Goal: Book appointment/travel/reservation

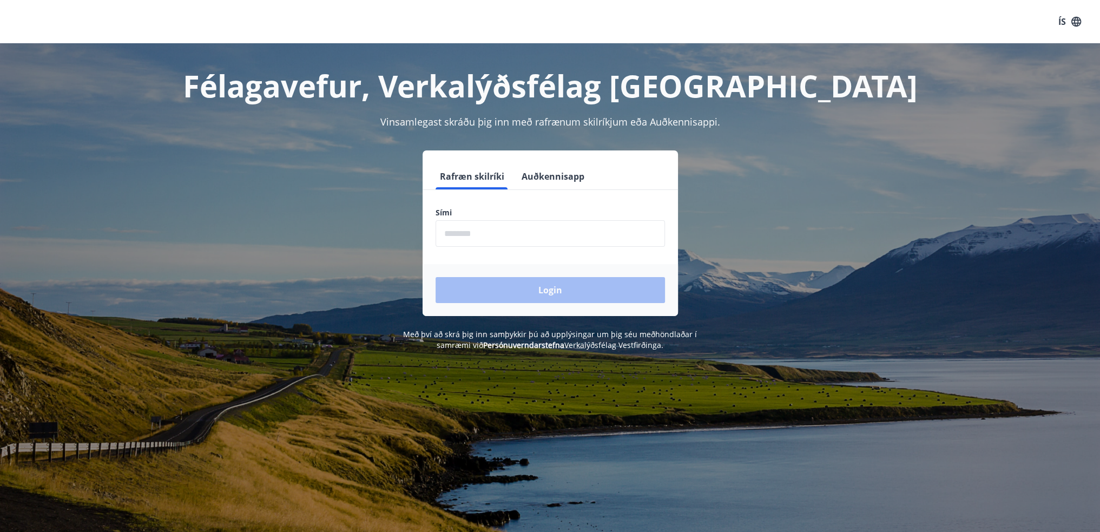
click at [487, 236] on input "phone" at bounding box center [550, 233] width 229 height 27
type input "********"
click at [545, 291] on button "Login" at bounding box center [550, 290] width 229 height 26
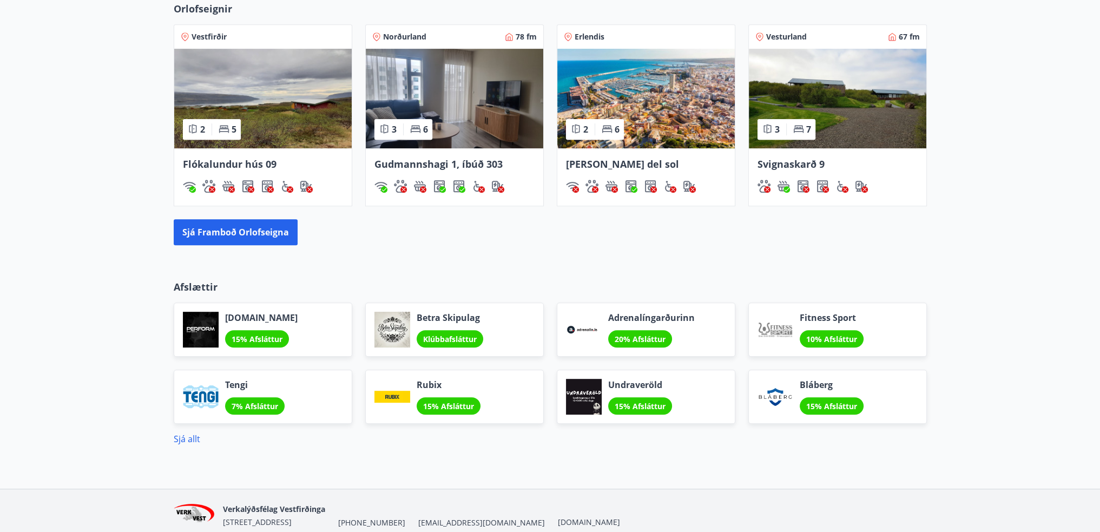
scroll to position [757, 0]
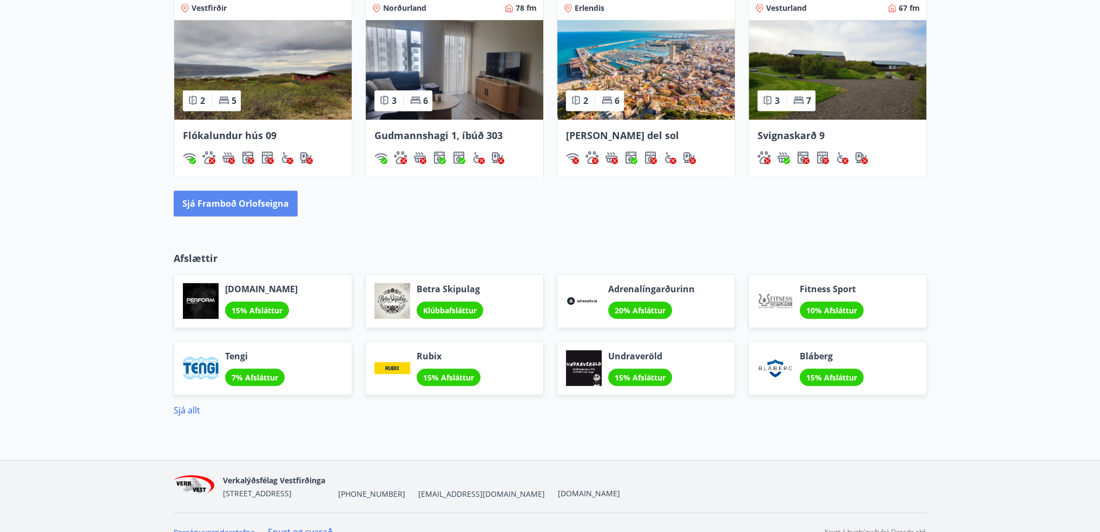
click at [235, 200] on button "Sjá framboð orlofseigna" at bounding box center [236, 203] width 124 height 26
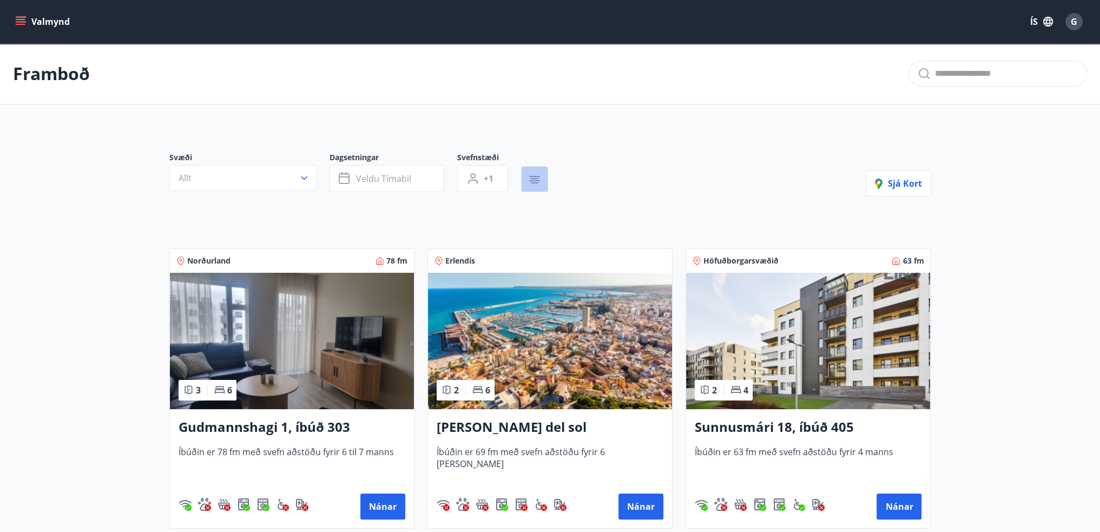
click at [535, 178] on icon "button" at bounding box center [535, 178] width 8 height 1
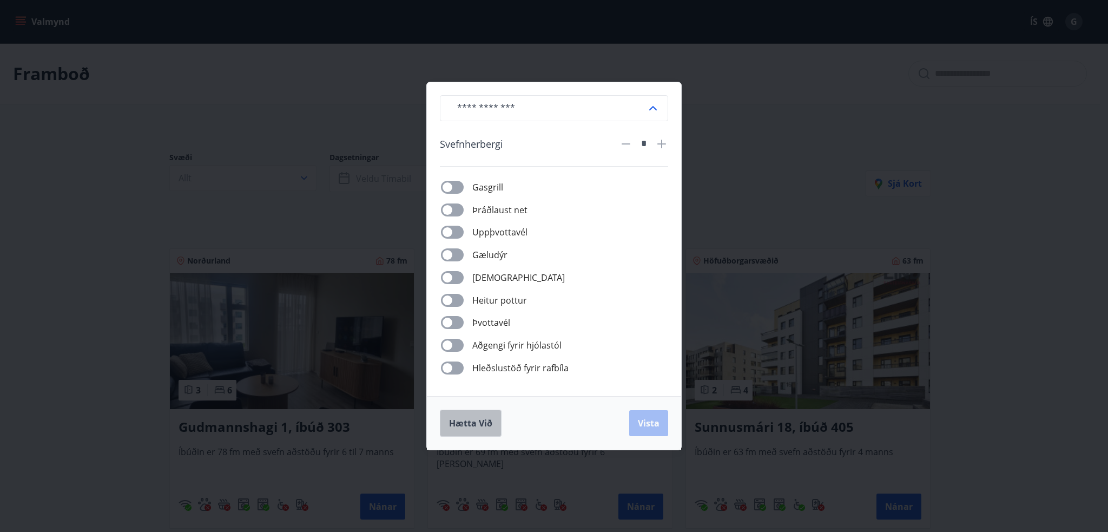
click at [476, 419] on span "Hætta við" at bounding box center [470, 423] width 43 height 12
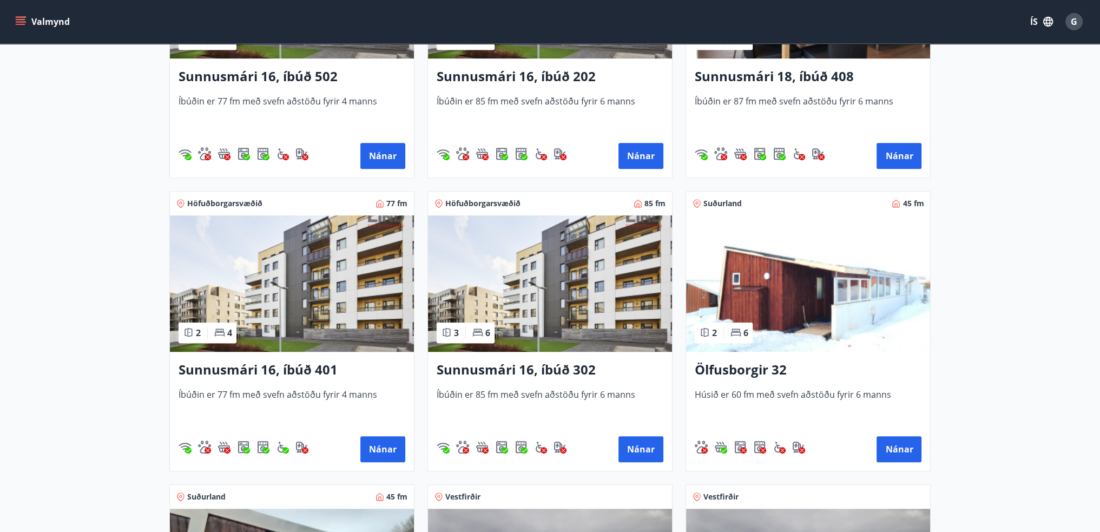
scroll to position [920, 0]
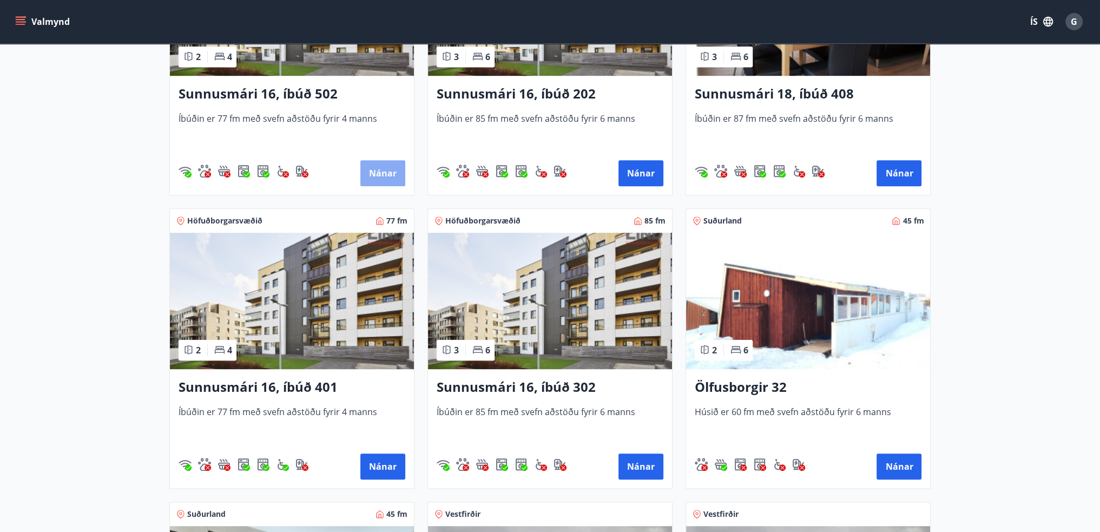
click at [385, 174] on button "Nánar" at bounding box center [382, 173] width 45 height 26
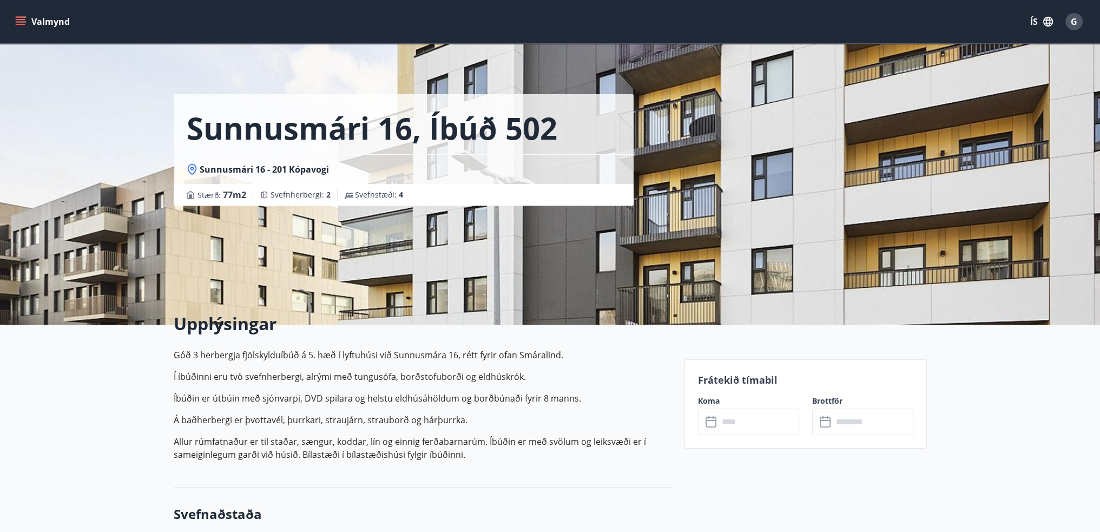
click at [19, 23] on icon "menu" at bounding box center [20, 21] width 11 height 11
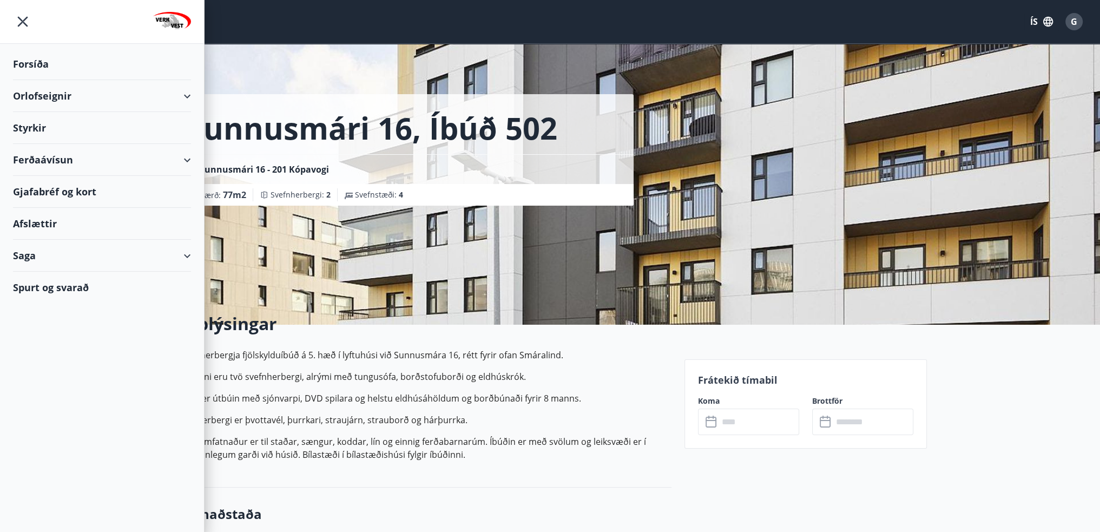
click at [35, 93] on div "Orlofseignir" at bounding box center [102, 96] width 178 height 32
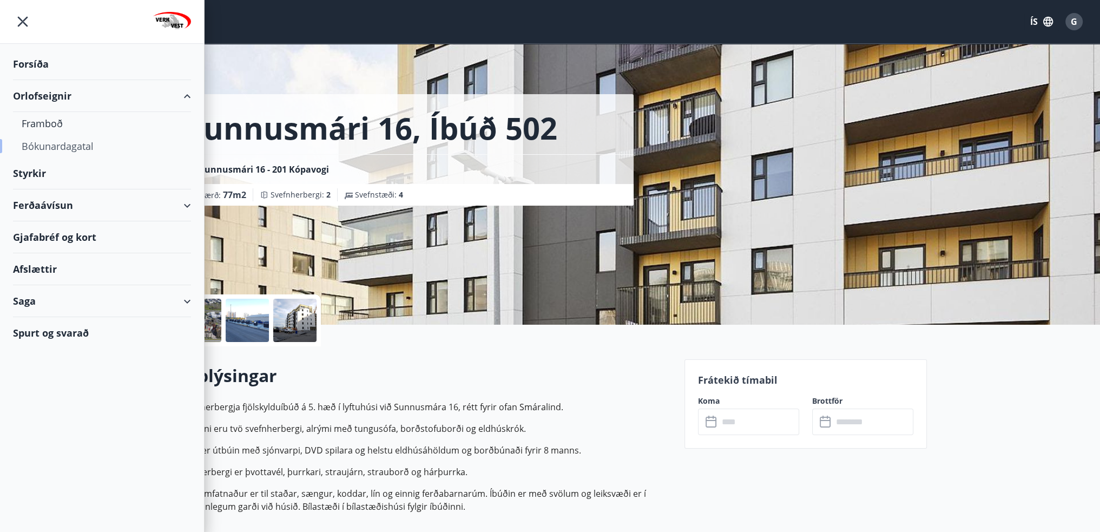
click at [62, 146] on div "Bókunardagatal" at bounding box center [102, 146] width 161 height 23
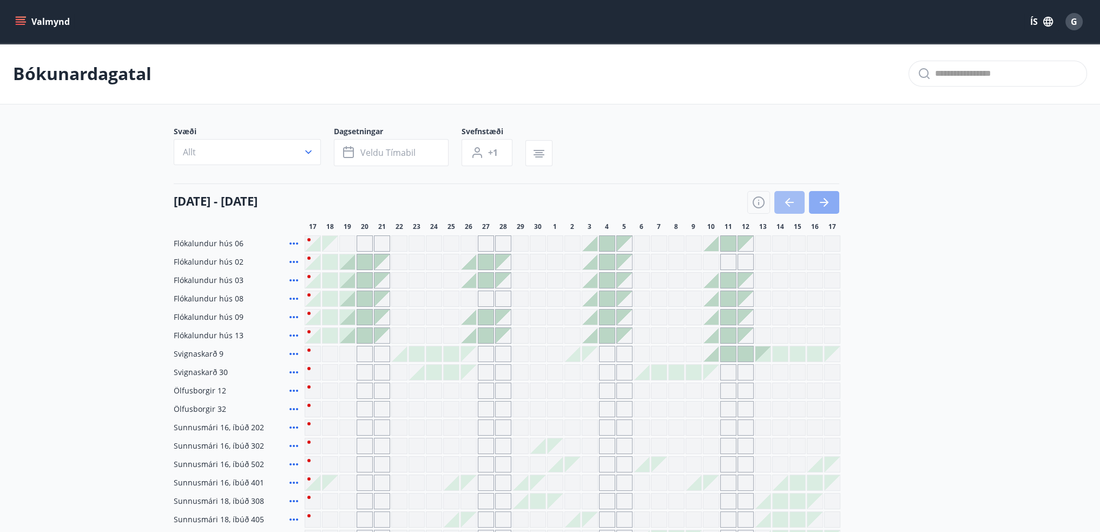
click at [822, 202] on icon "button" at bounding box center [824, 202] width 9 height 1
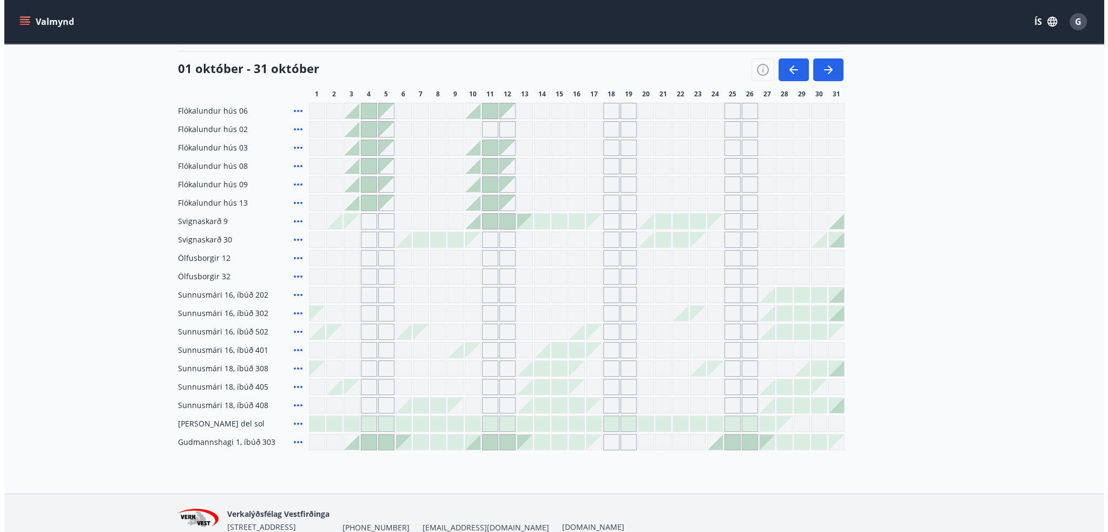
scroll to position [162, 0]
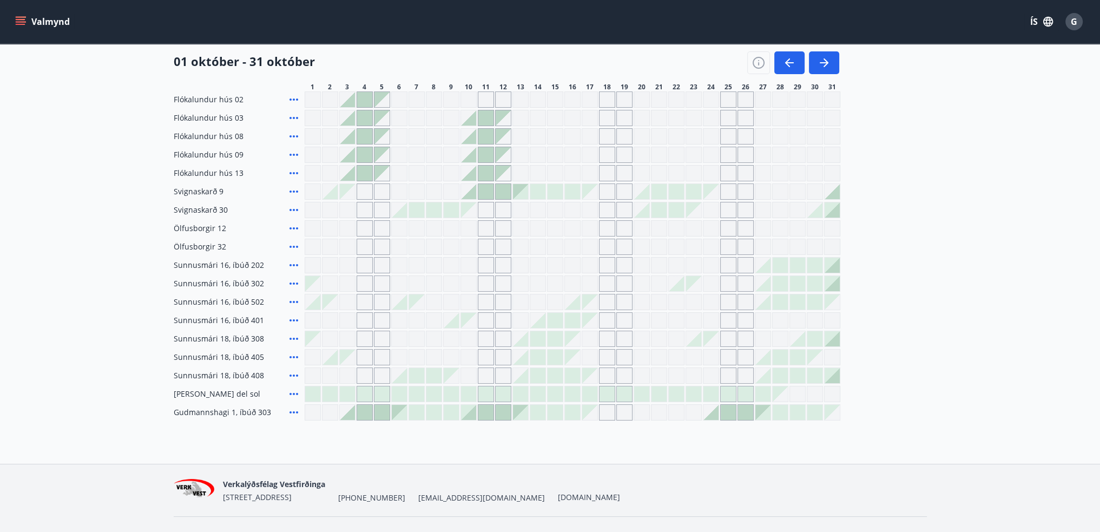
click at [484, 413] on div at bounding box center [485, 412] width 15 height 15
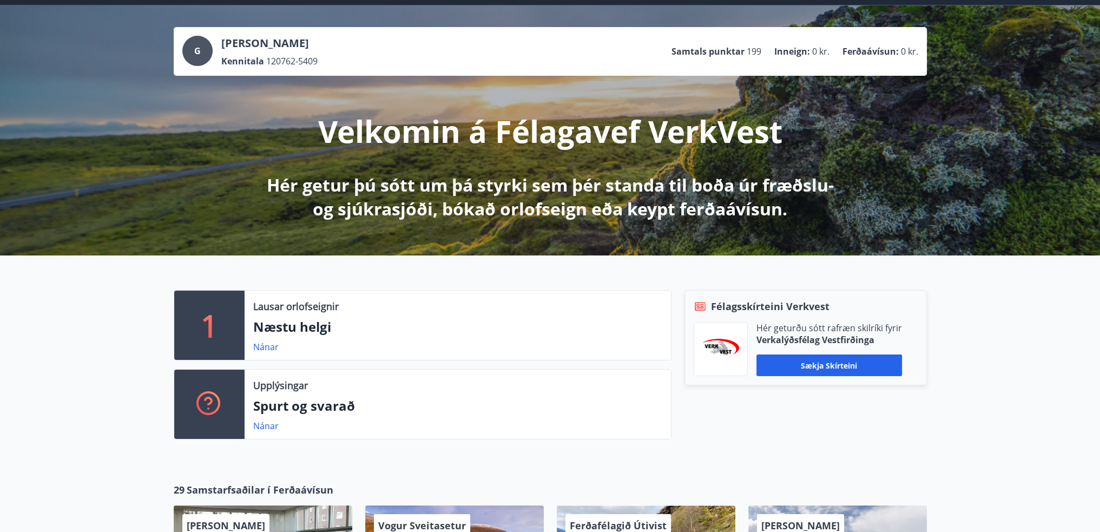
scroll to position [108, 0]
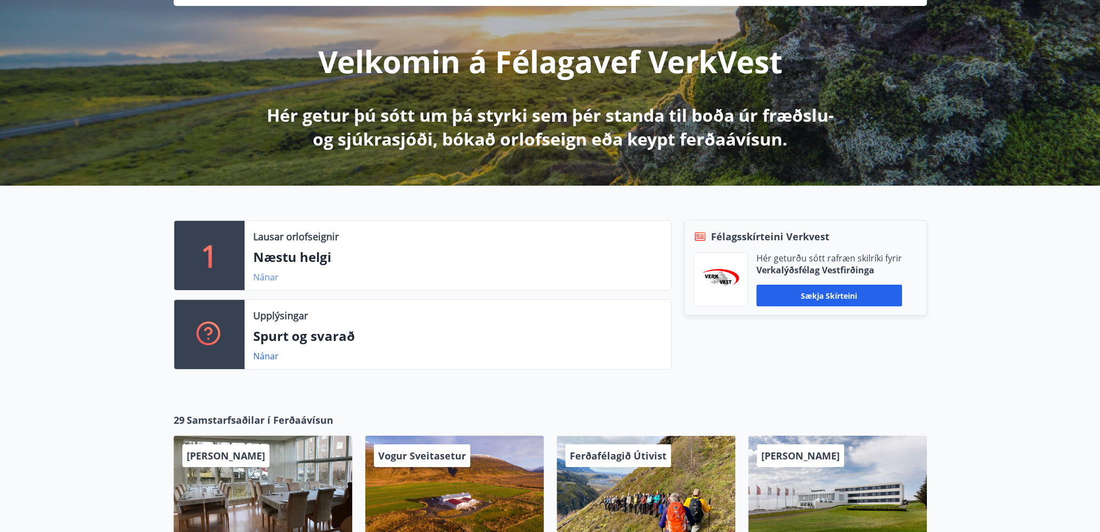
click at [265, 274] on link "Nánar" at bounding box center [265, 277] width 25 height 12
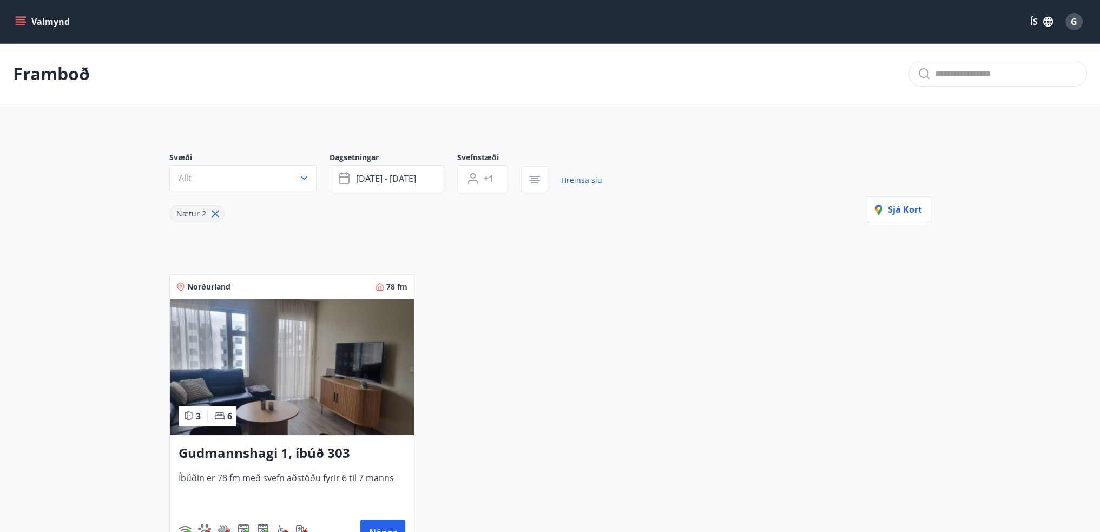
click at [16, 23] on icon "menu" at bounding box center [20, 21] width 11 height 11
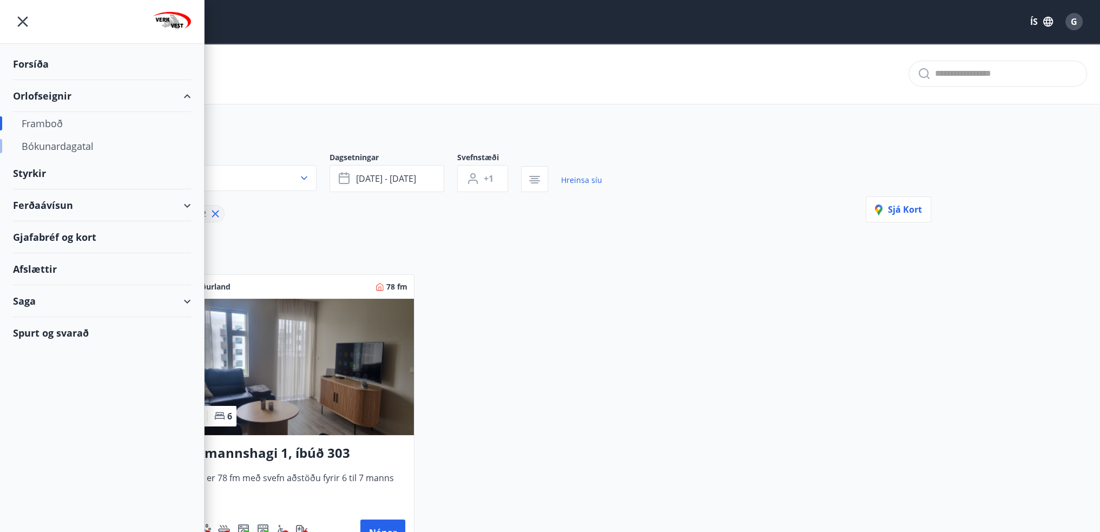
click at [69, 147] on div "Bókunardagatal" at bounding box center [102, 146] width 161 height 23
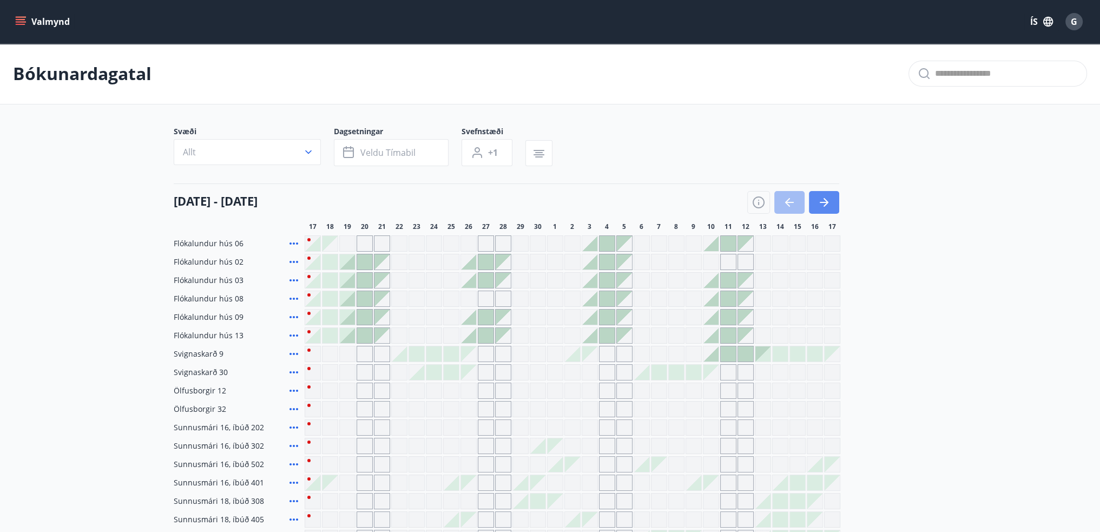
click at [827, 204] on icon "button" at bounding box center [824, 202] width 13 height 13
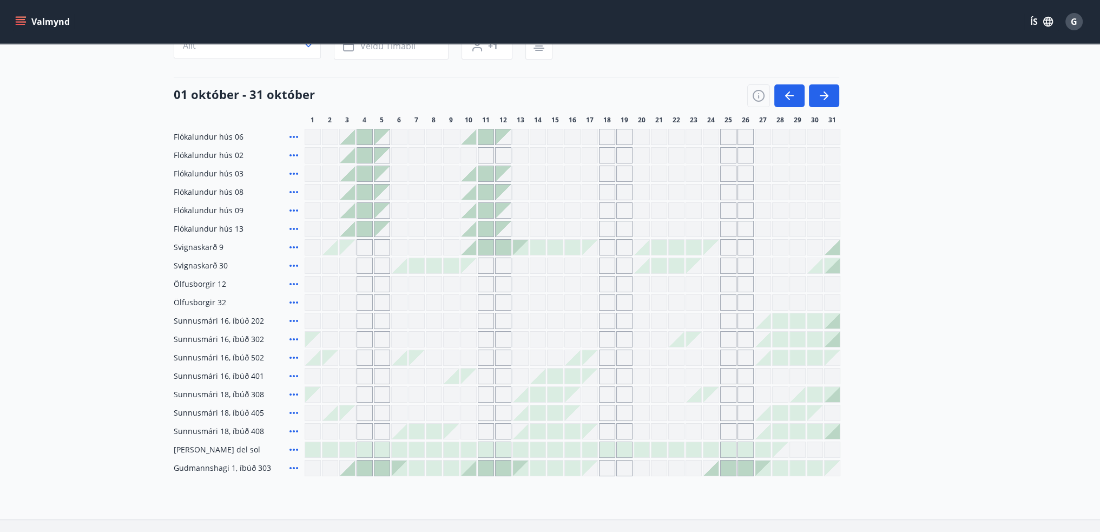
scroll to position [108, 0]
click at [292, 372] on icon at bounding box center [293, 374] width 13 height 13
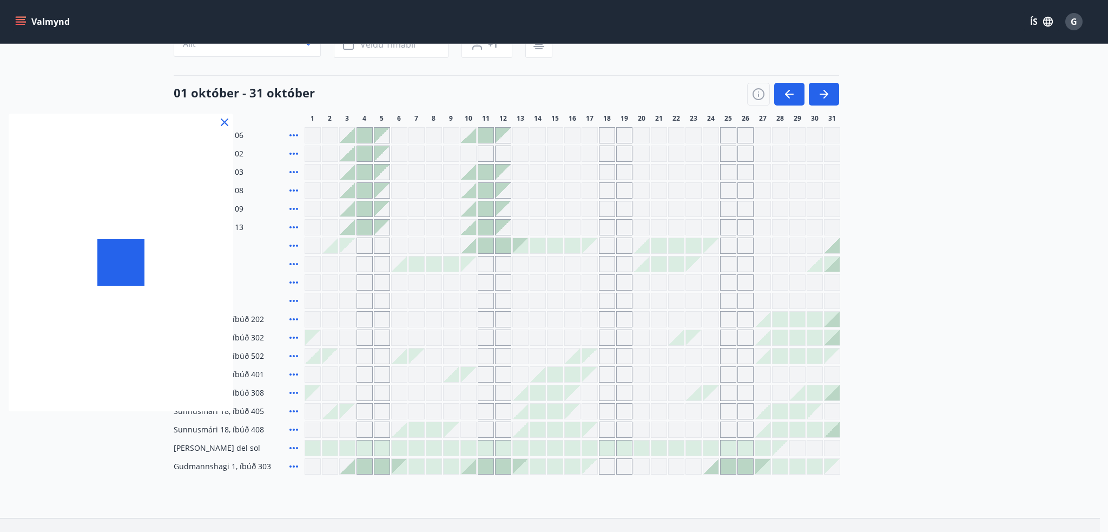
click at [290, 374] on div at bounding box center [554, 266] width 1108 height 532
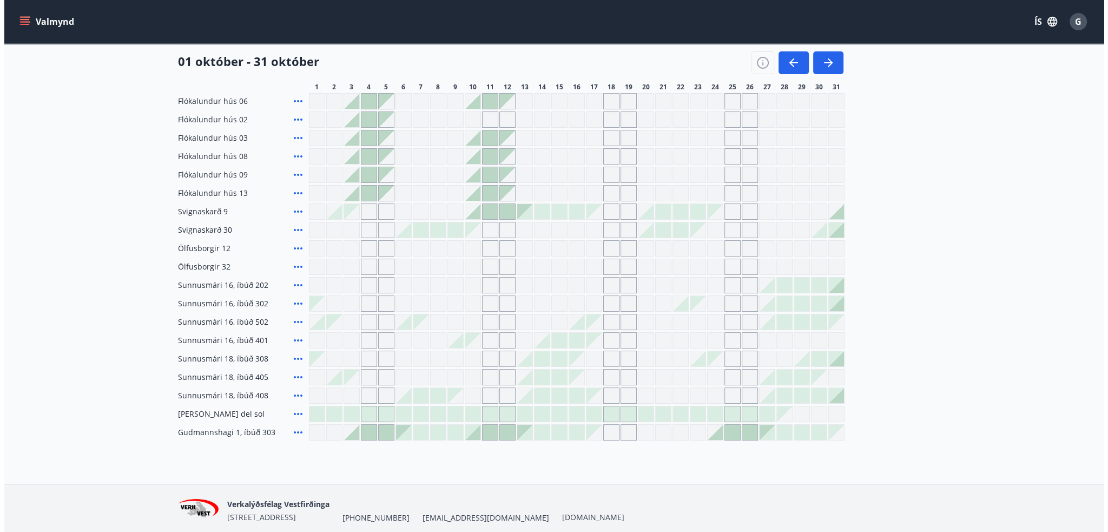
scroll to position [162, 0]
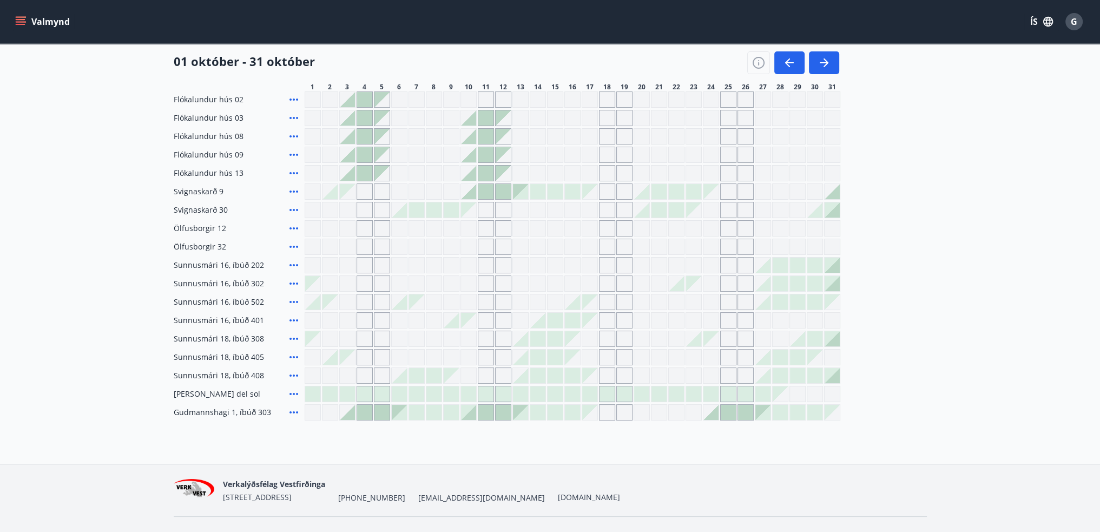
click at [555, 340] on div at bounding box center [555, 338] width 15 height 15
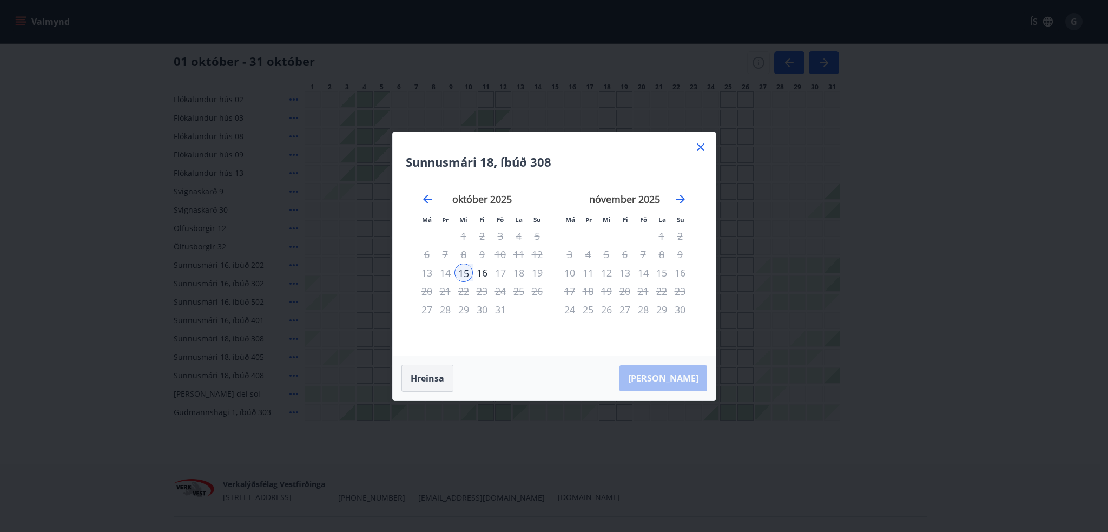
click at [431, 378] on button "Hreinsa" at bounding box center [427, 378] width 52 height 27
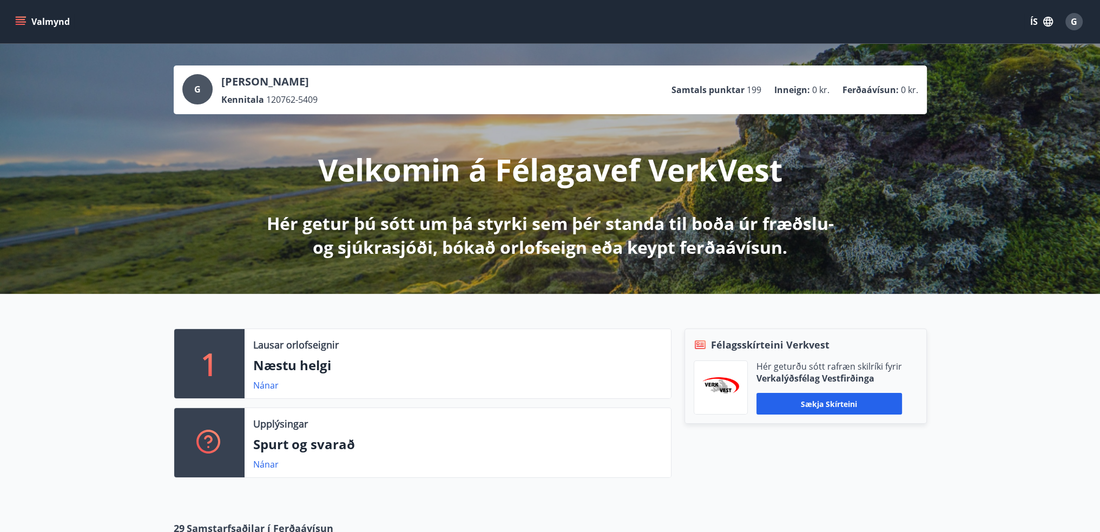
click at [21, 22] on icon "menu" at bounding box center [22, 21] width 12 height 1
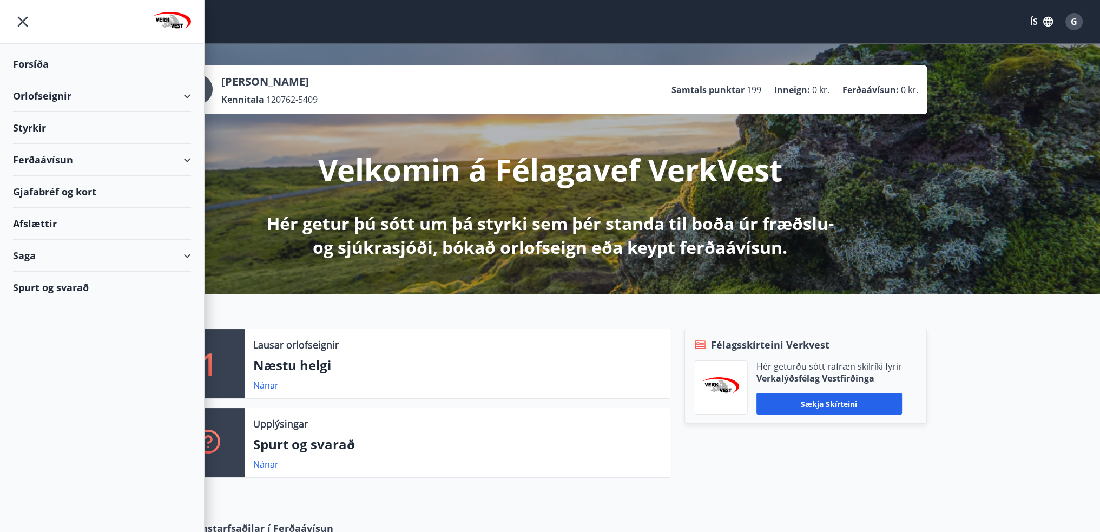
click at [52, 96] on div "Orlofseignir" at bounding box center [102, 96] width 178 height 32
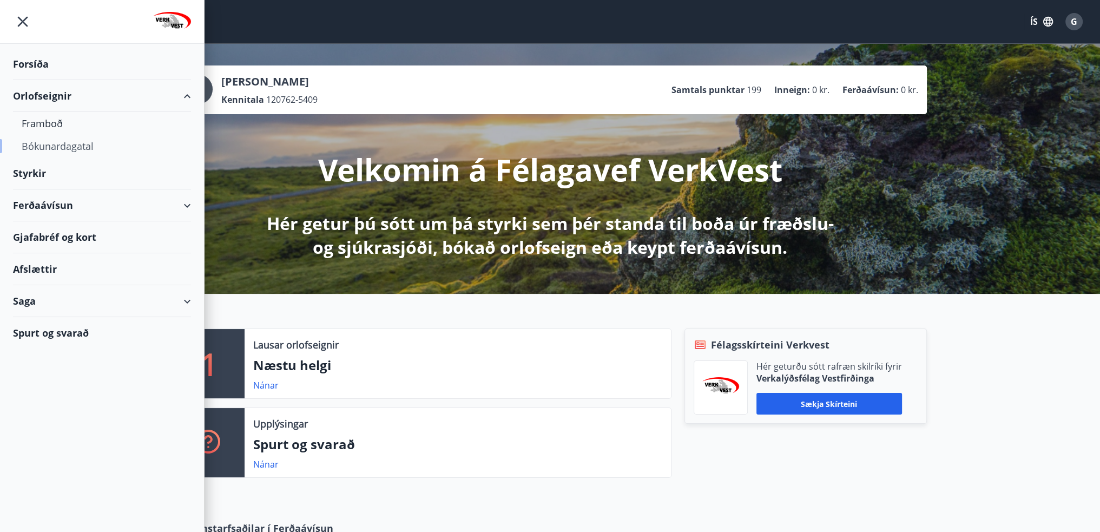
click at [63, 144] on div "Bókunardagatal" at bounding box center [102, 146] width 161 height 23
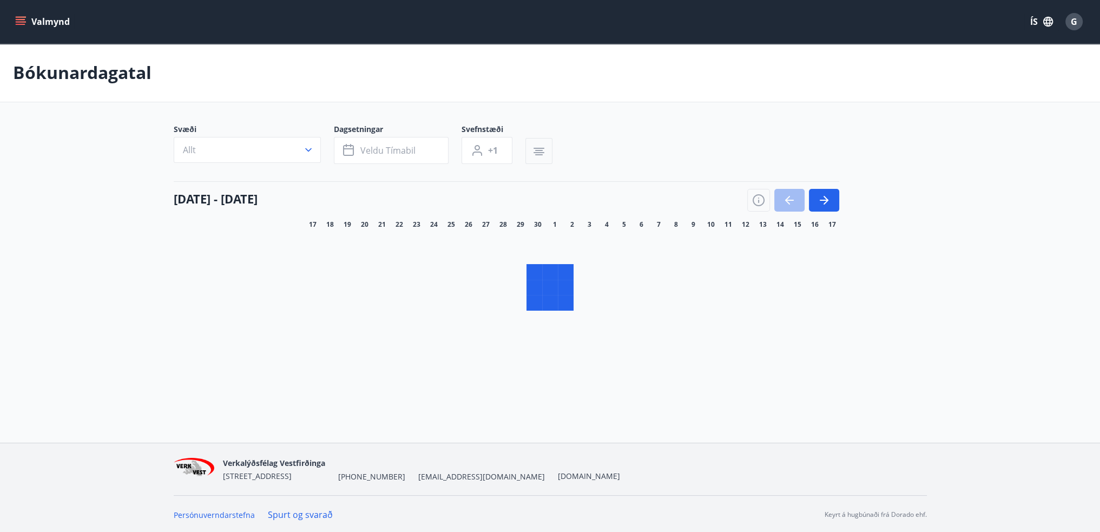
click at [537, 151] on icon "button" at bounding box center [539, 150] width 8 height 1
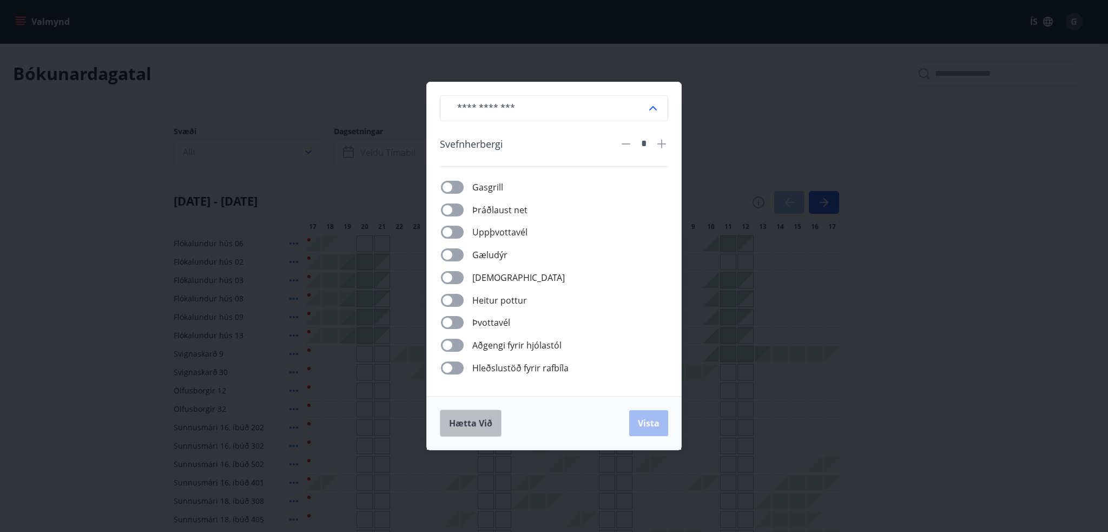
click at [471, 421] on span "Hætta við" at bounding box center [470, 423] width 43 height 12
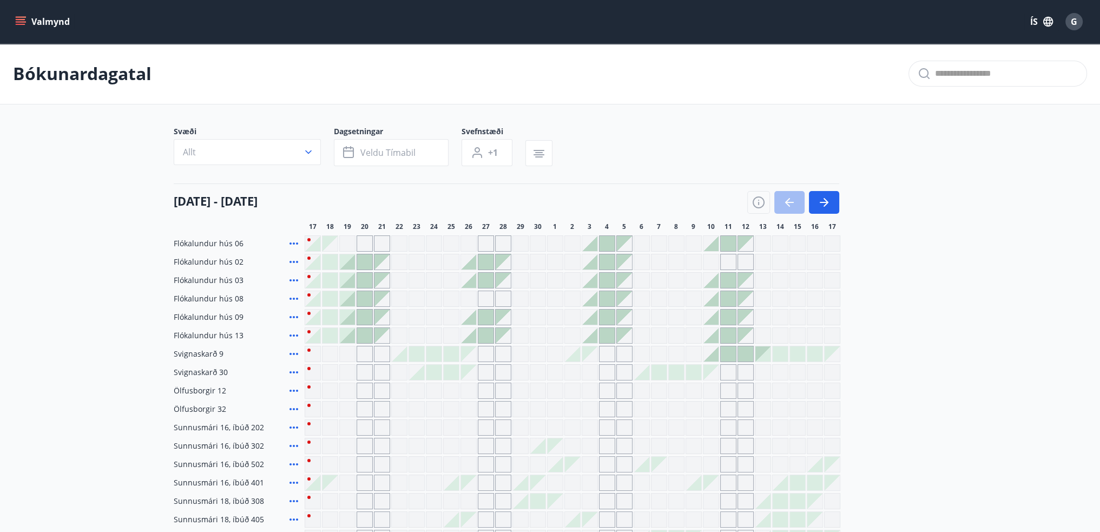
click at [22, 19] on icon "menu" at bounding box center [21, 19] width 10 height 1
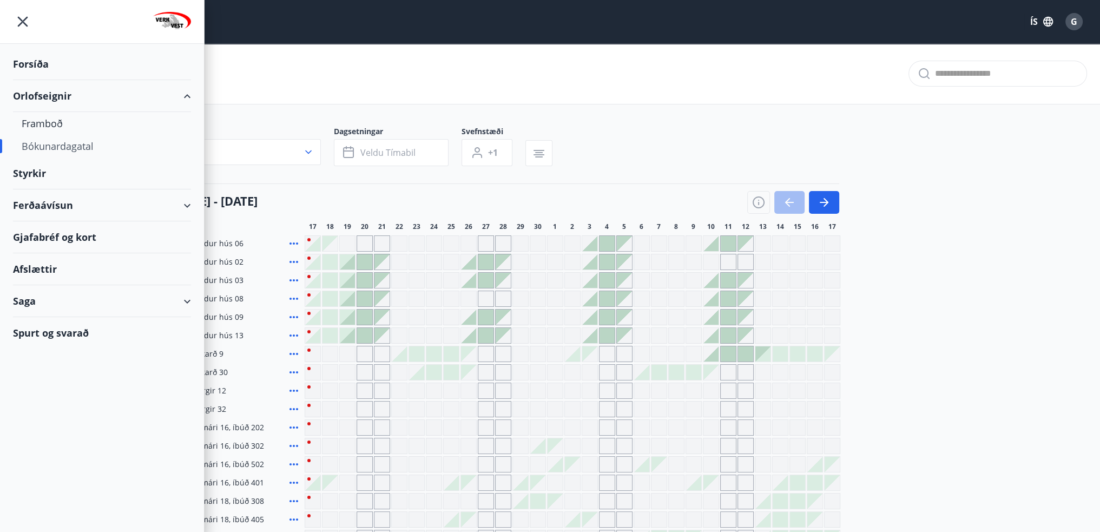
click at [54, 332] on div "Spurt og svarað" at bounding box center [102, 332] width 178 height 31
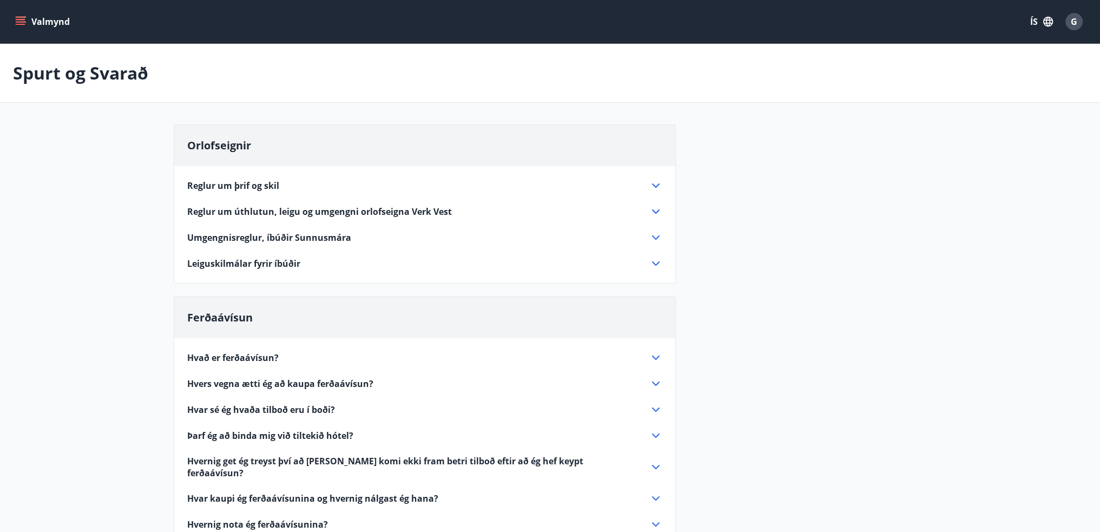
click at [655, 210] on icon at bounding box center [655, 211] width 13 height 13
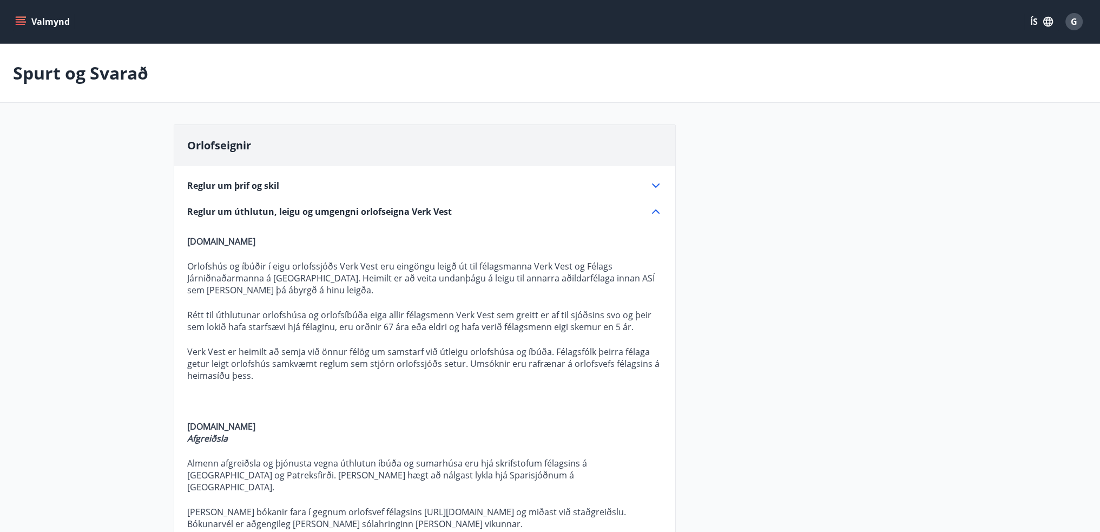
click at [17, 22] on icon "menu" at bounding box center [22, 21] width 12 height 1
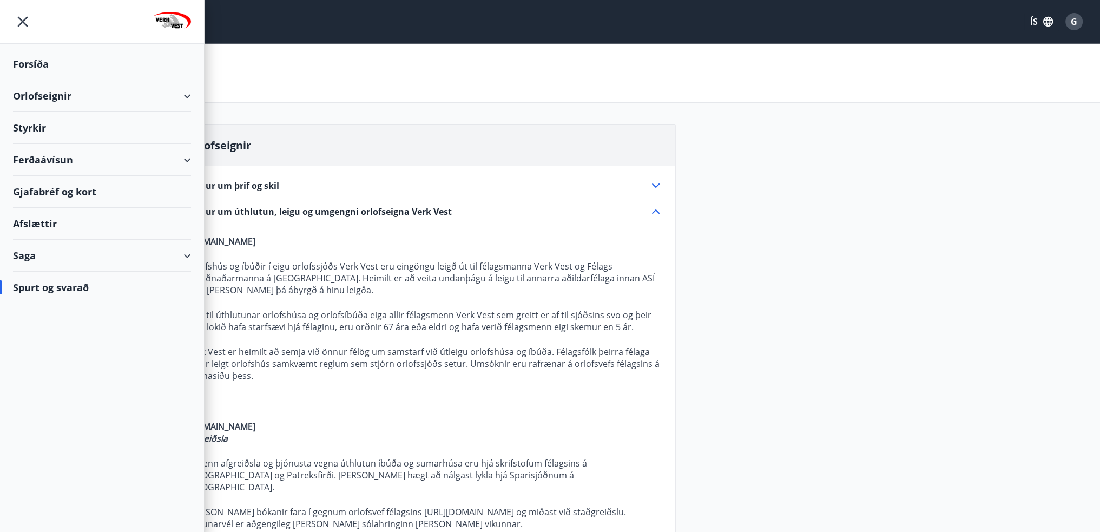
click at [52, 287] on div "Spurt og svarað" at bounding box center [102, 287] width 178 height 31
click at [30, 95] on div "Orlofseignir" at bounding box center [102, 96] width 178 height 32
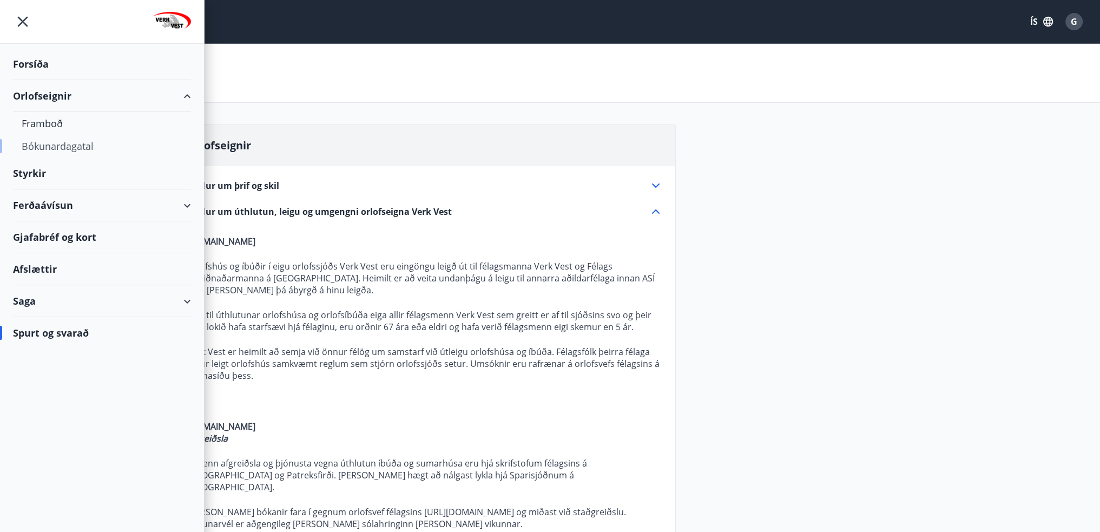
click at [56, 144] on div "Bókunardagatal" at bounding box center [102, 146] width 161 height 23
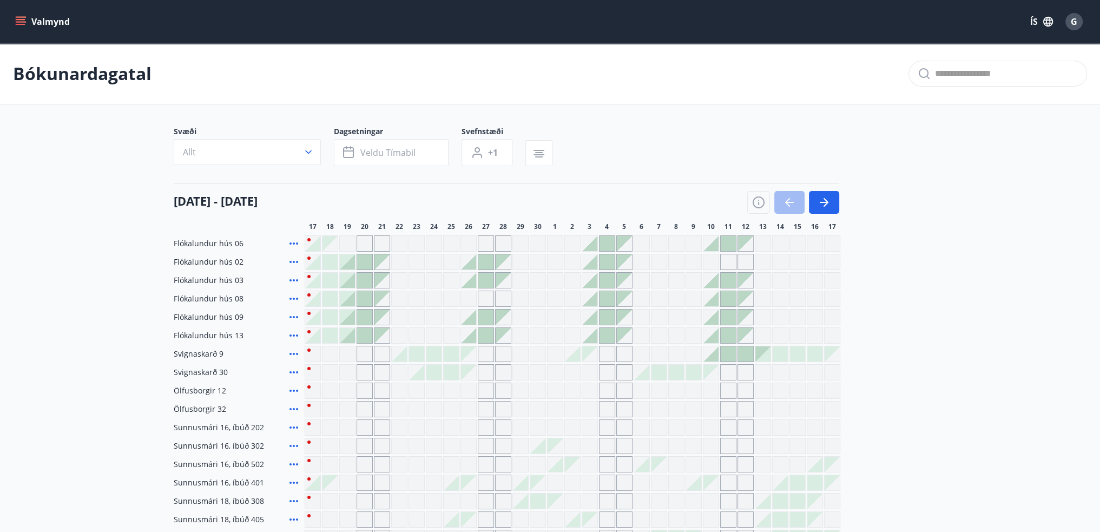
click at [827, 200] on icon "button" at bounding box center [824, 202] width 13 height 13
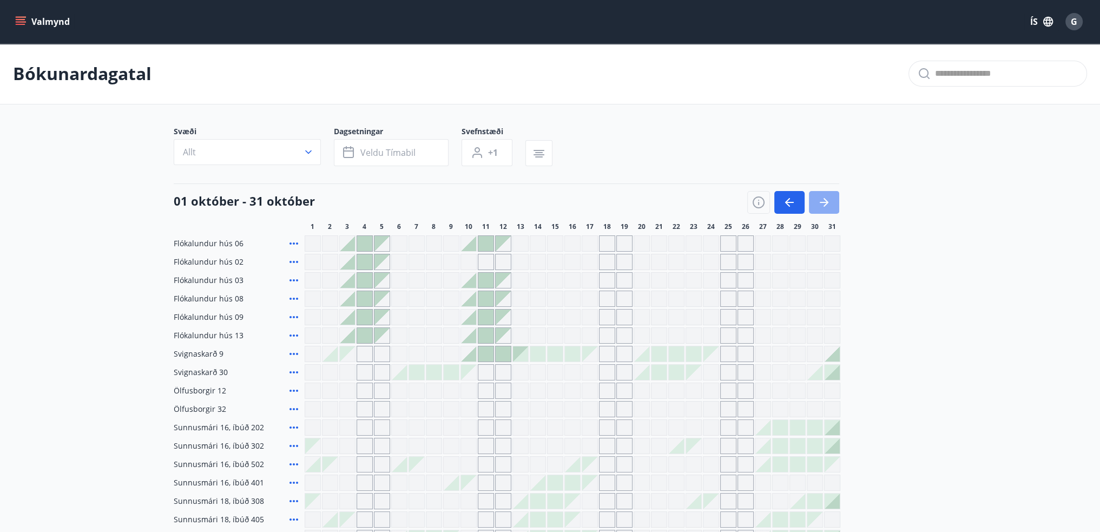
click at [823, 202] on icon "button" at bounding box center [824, 202] width 9 height 1
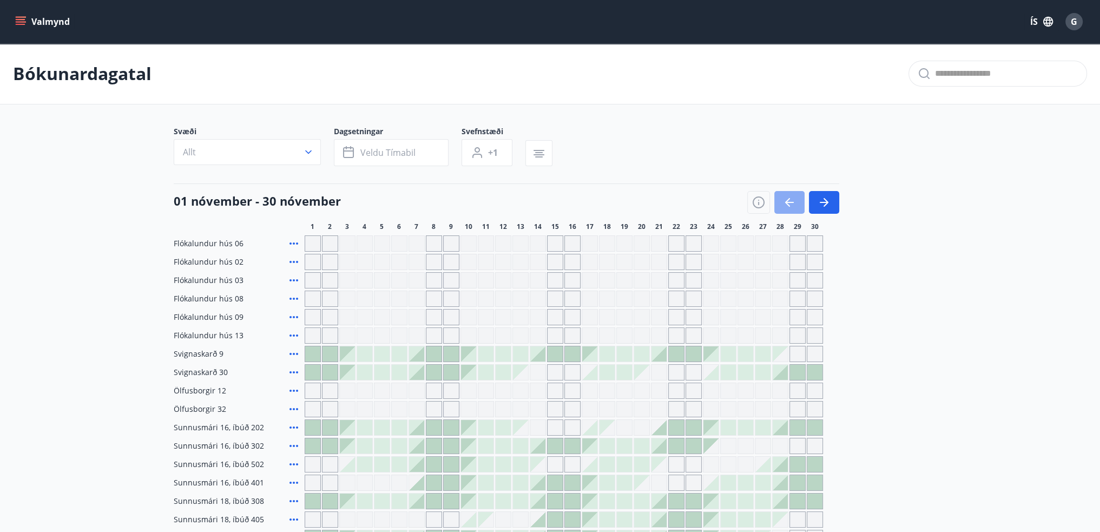
click at [790, 201] on icon "button" at bounding box center [789, 202] width 13 height 13
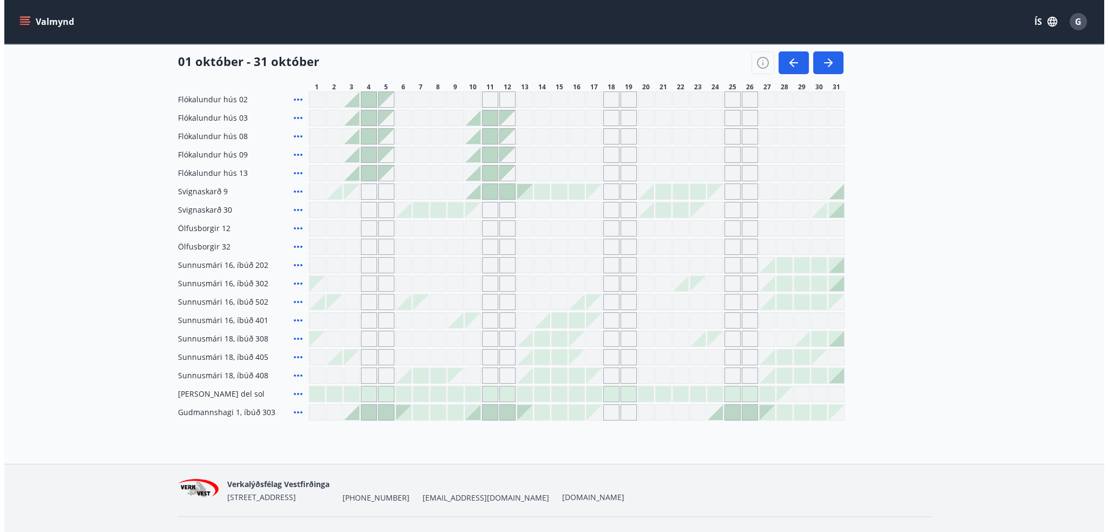
scroll to position [108, 0]
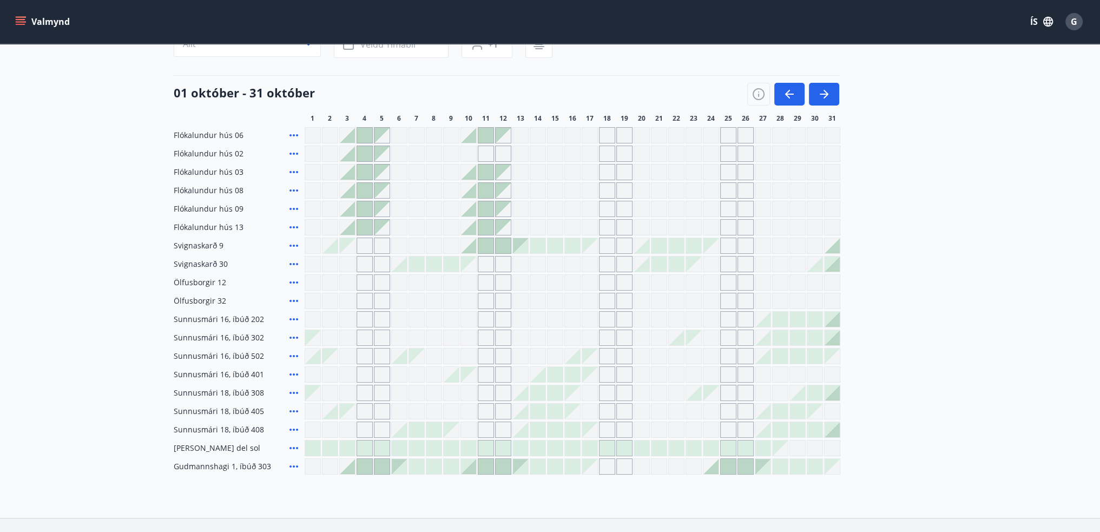
click at [660, 372] on div "Gráir dagar eru ekki bókanlegir" at bounding box center [659, 374] width 16 height 16
click at [645, 266] on div at bounding box center [641, 263] width 15 height 15
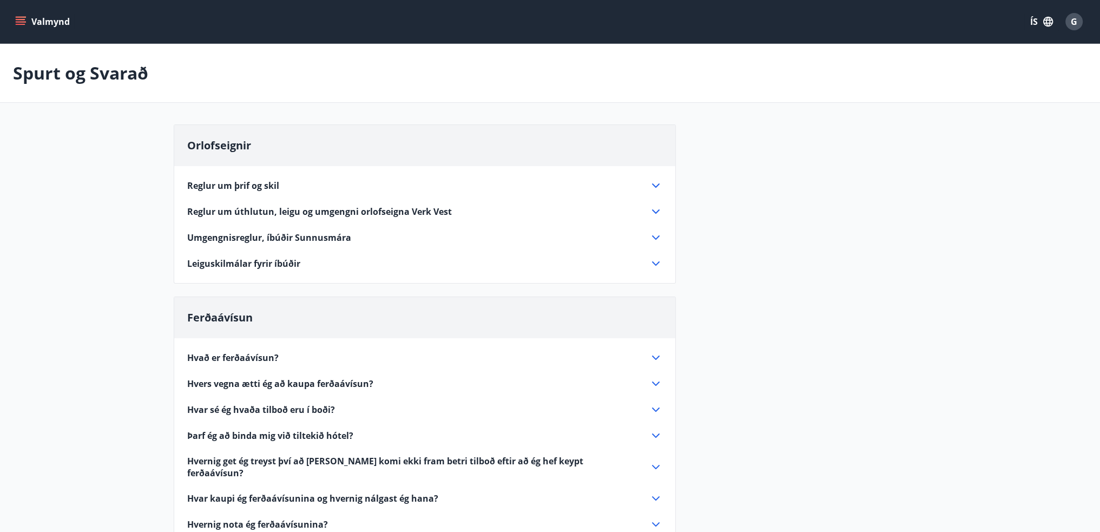
click at [17, 22] on icon "menu" at bounding box center [22, 21] width 12 height 1
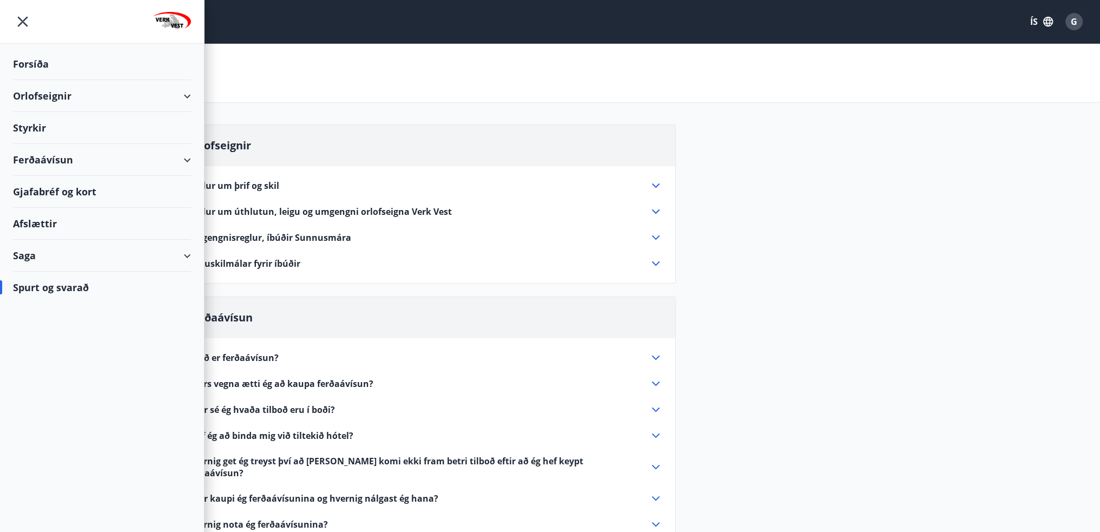
click at [29, 62] on div "Forsíða" at bounding box center [102, 64] width 178 height 32
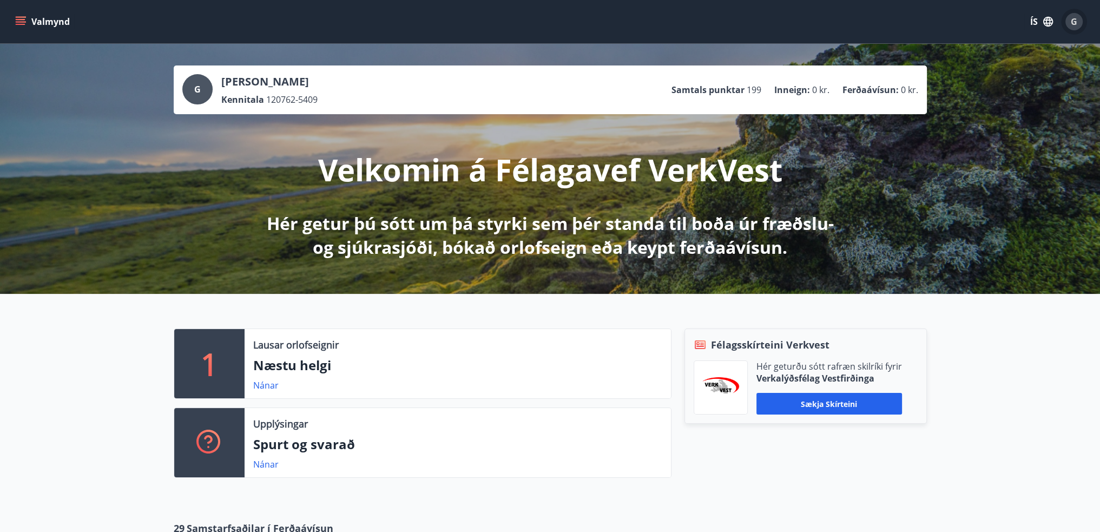
click at [1073, 21] on span "G" at bounding box center [1074, 22] width 6 height 12
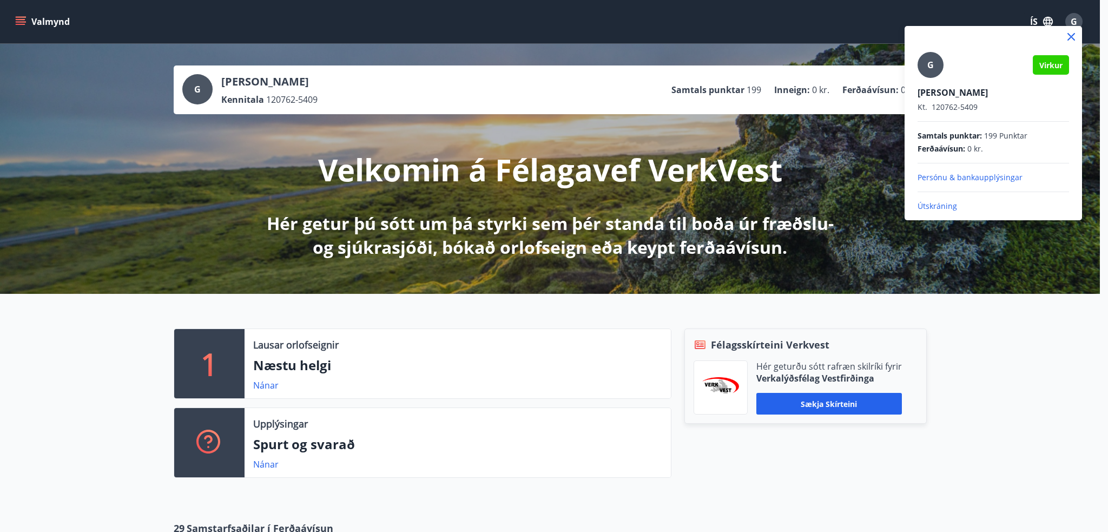
click at [933, 207] on p "Útskráning" at bounding box center [993, 206] width 151 height 11
